Goal: Transaction & Acquisition: Purchase product/service

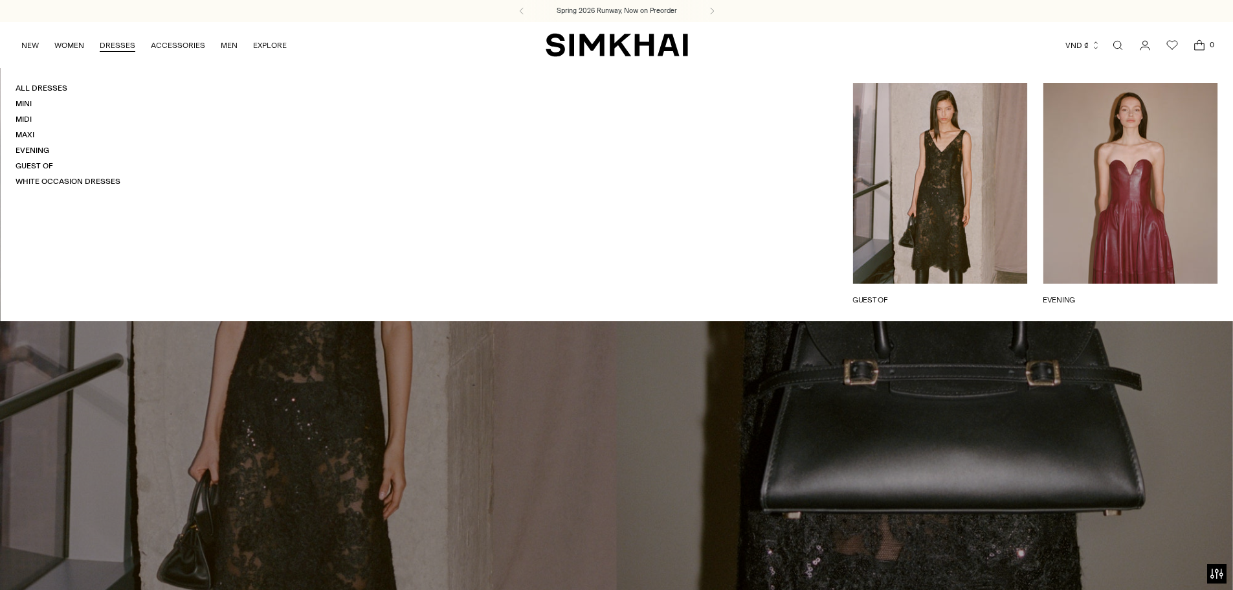
click at [106, 47] on link "DRESSES" at bounding box center [118, 45] width 36 height 28
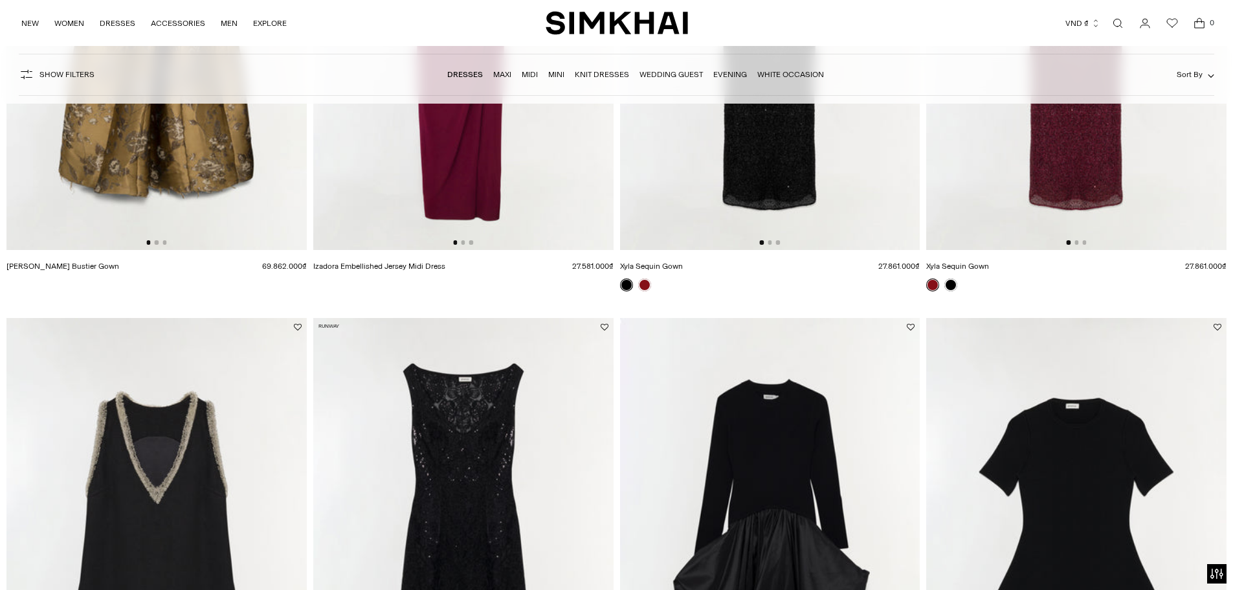
scroll to position [1661, 0]
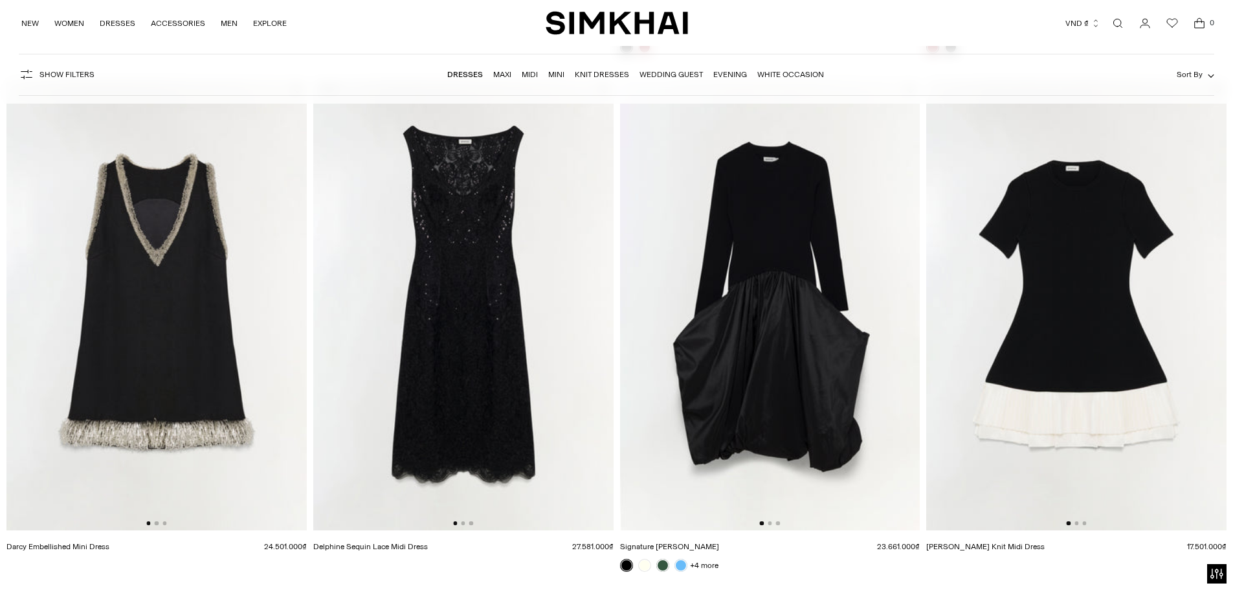
click at [650, 542] on link "Signature [PERSON_NAME]" at bounding box center [669, 546] width 99 height 9
click at [1041, 273] on img at bounding box center [1076, 305] width 300 height 450
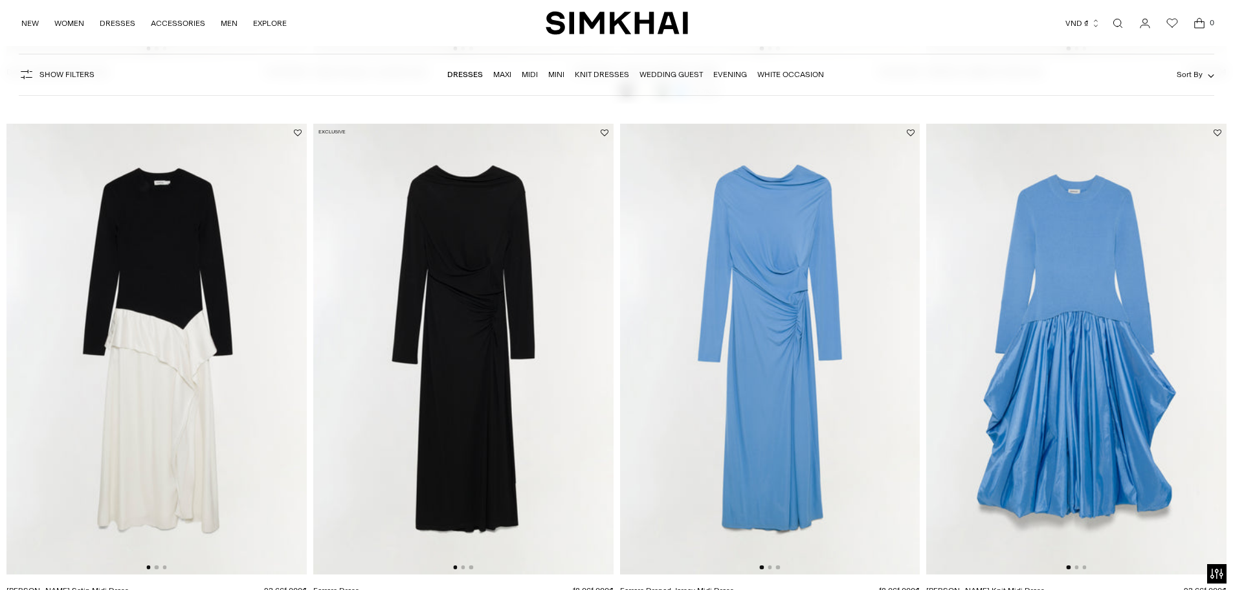
click at [151, 281] on img at bounding box center [156, 349] width 300 height 450
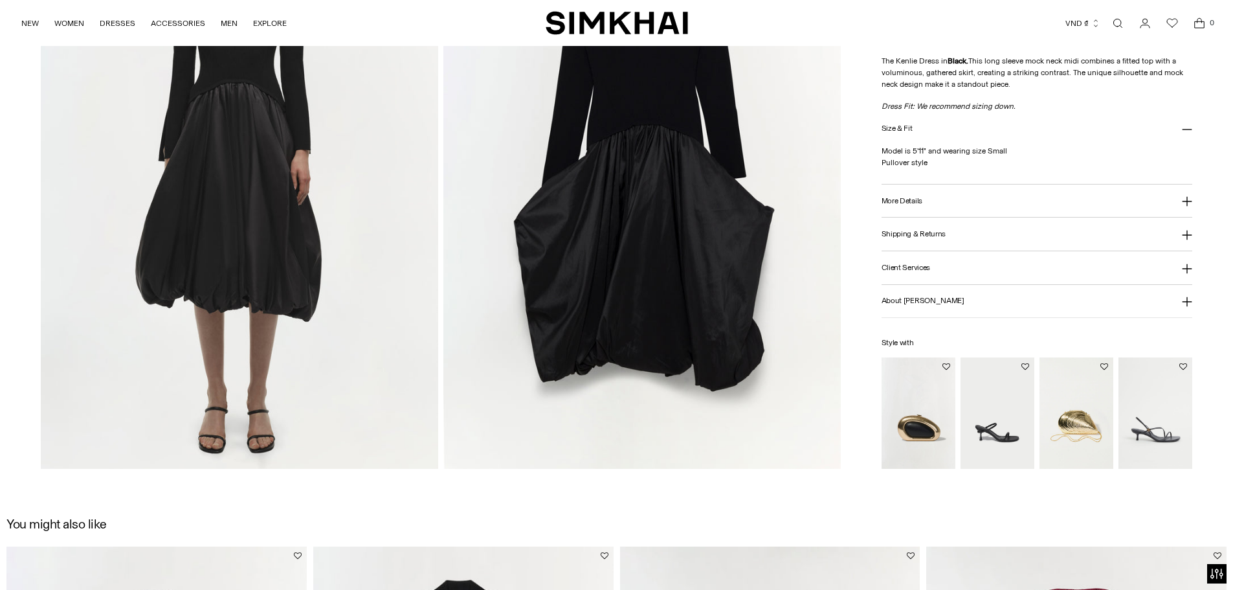
scroll to position [1413, 0]
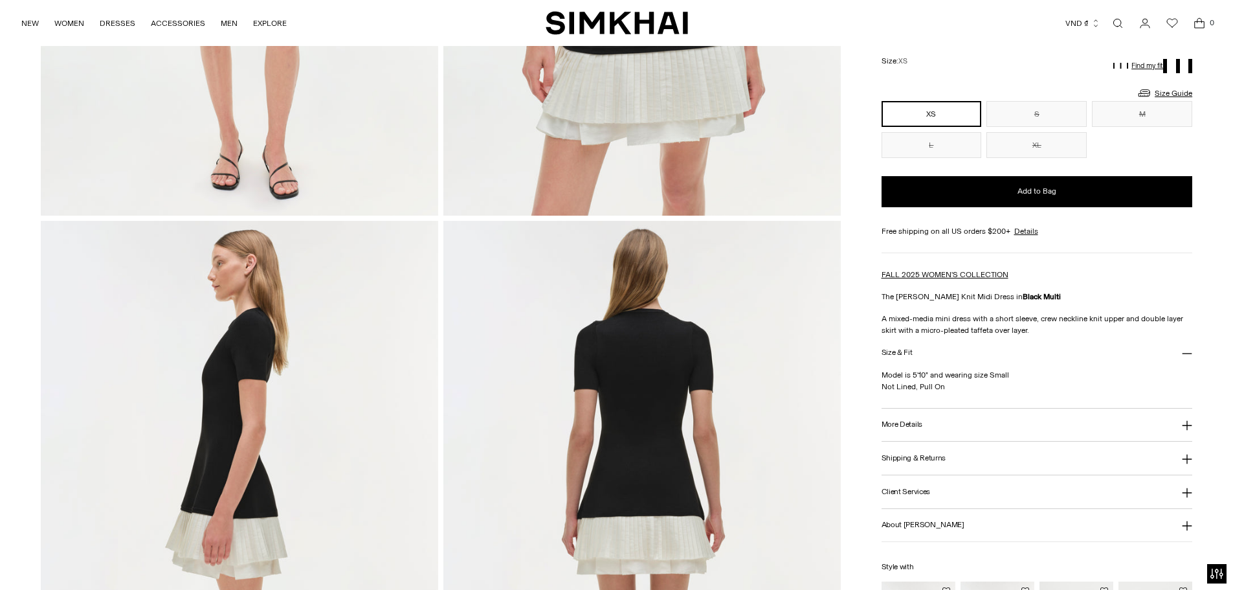
scroll to position [238, 0]
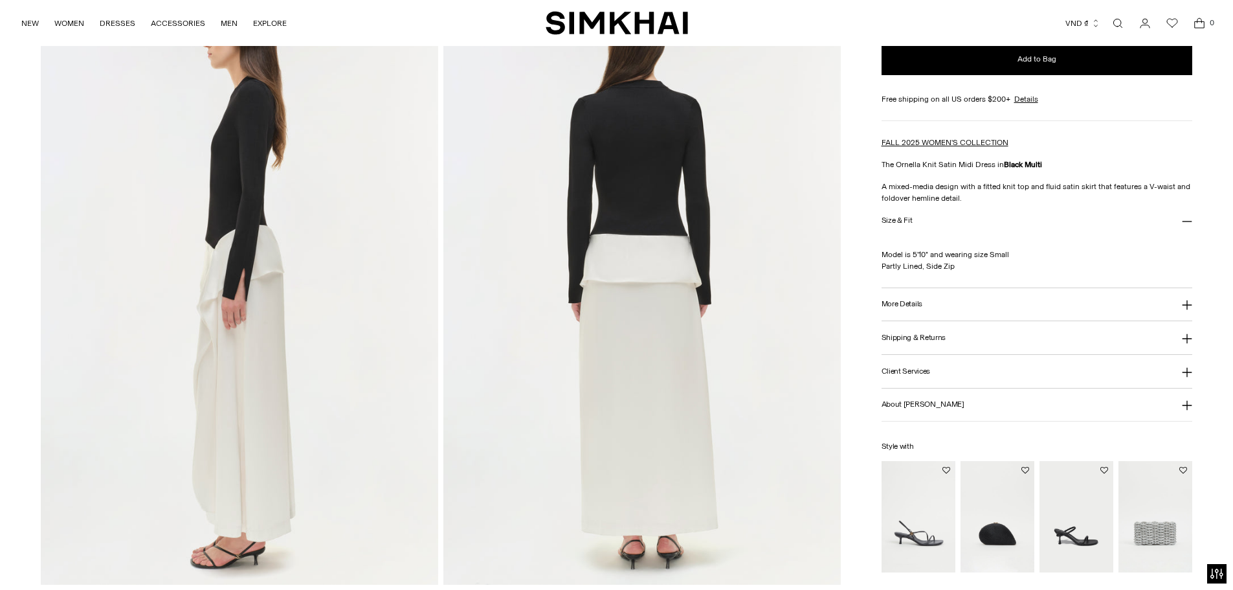
scroll to position [1181, 0]
